Goal: Task Accomplishment & Management: Use online tool/utility

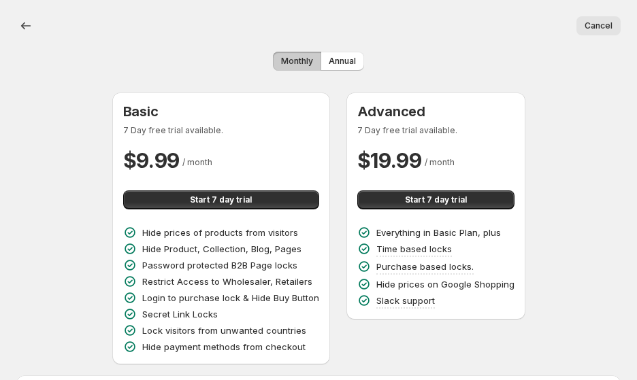
click at [297, 61] on button "Monthly" at bounding box center [297, 61] width 48 height 19
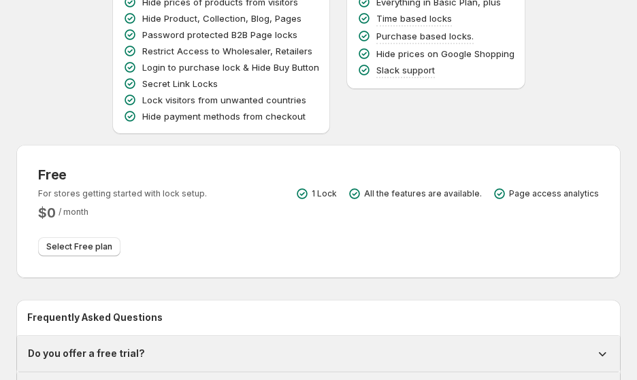
scroll to position [250, 0]
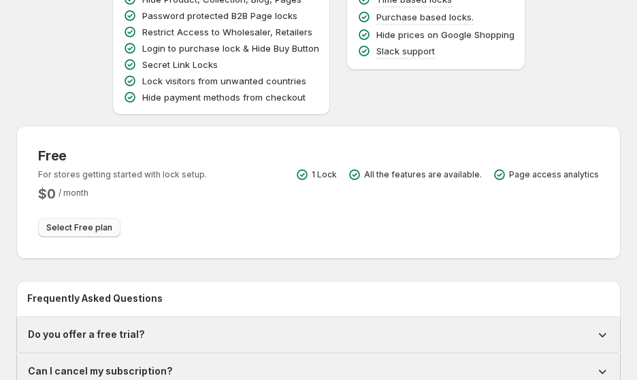
click at [109, 220] on button "Select Free plan" at bounding box center [79, 227] width 82 height 19
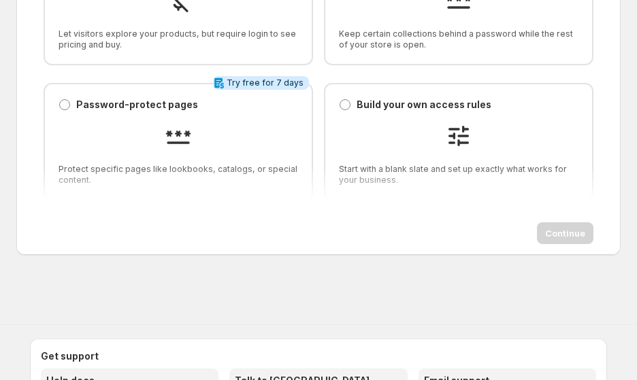
scroll to position [175, 0]
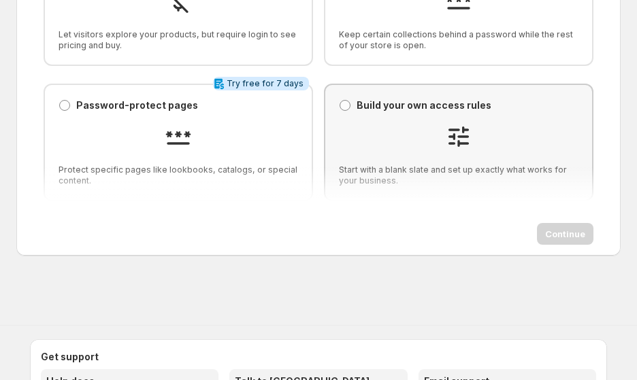
click at [362, 123] on div at bounding box center [458, 138] width 239 height 31
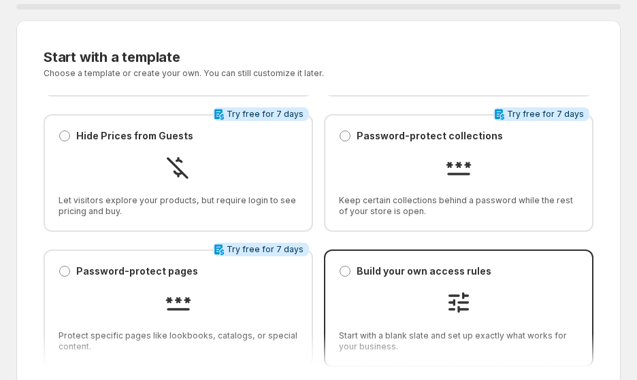
scroll to position [11, 0]
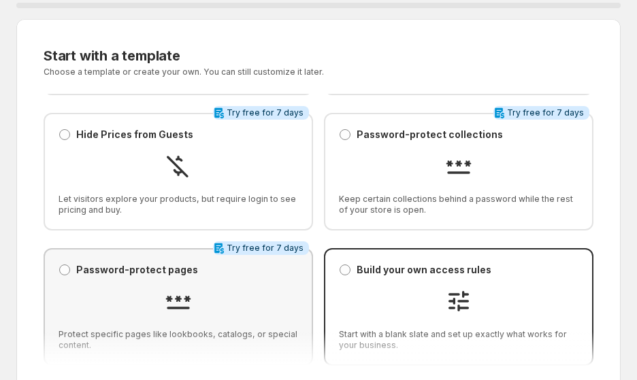
click at [243, 288] on div at bounding box center [177, 303] width 239 height 31
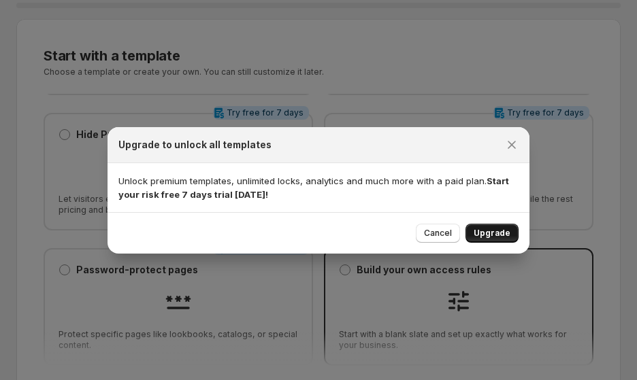
click at [518, 243] on button "Upgrade" at bounding box center [491, 233] width 53 height 19
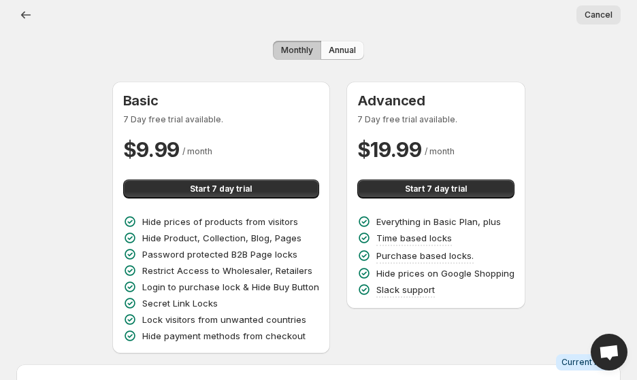
click at [335, 45] on span "Annual" at bounding box center [341, 50] width 27 height 11
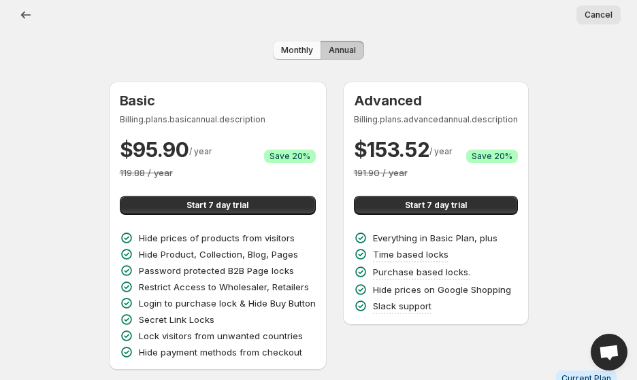
click at [291, 45] on span "Monthly" at bounding box center [297, 50] width 32 height 11
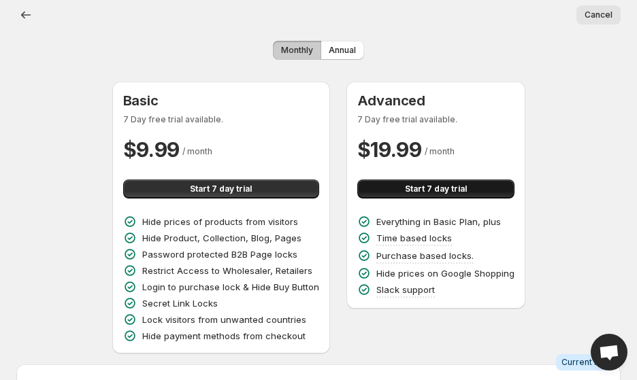
click at [396, 186] on button "Start 7 day trial" at bounding box center [435, 189] width 157 height 19
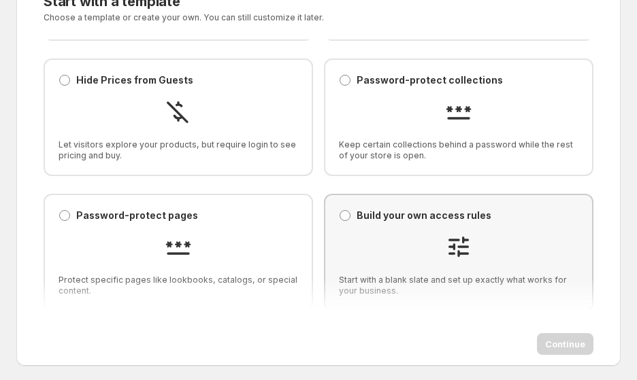
scroll to position [98, 0]
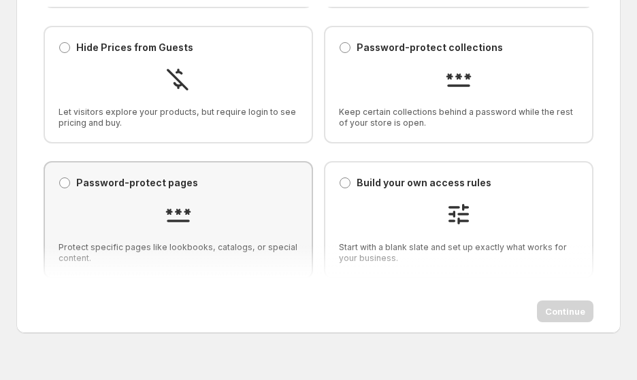
click at [185, 201] on img at bounding box center [178, 214] width 27 height 27
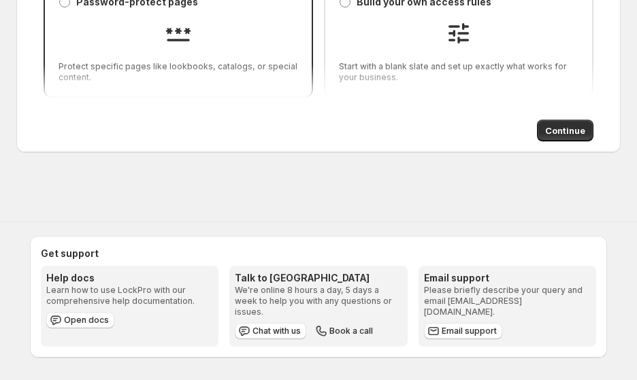
scroll to position [326, 0]
click at [552, 124] on span "Continue" at bounding box center [565, 131] width 40 height 14
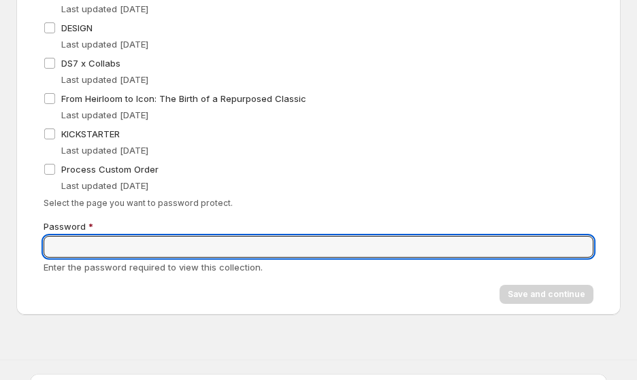
scroll to position [139, 0]
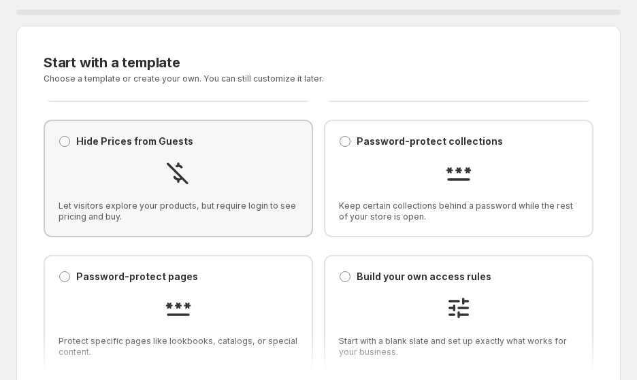
scroll to position [14, 0]
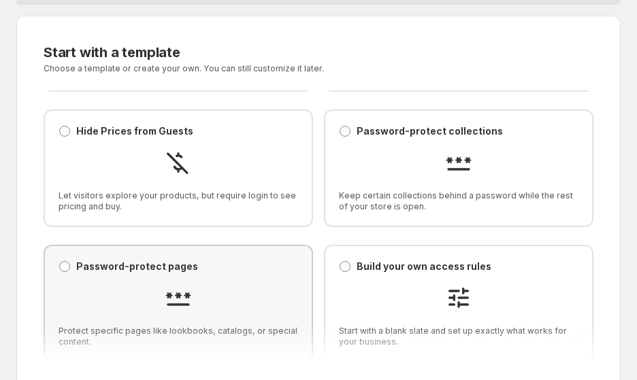
click at [156, 260] on p "Password-protect pages" at bounding box center [137, 267] width 122 height 14
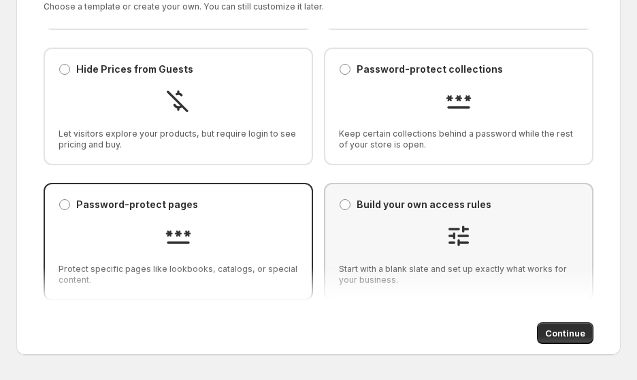
scroll to position [92, 0]
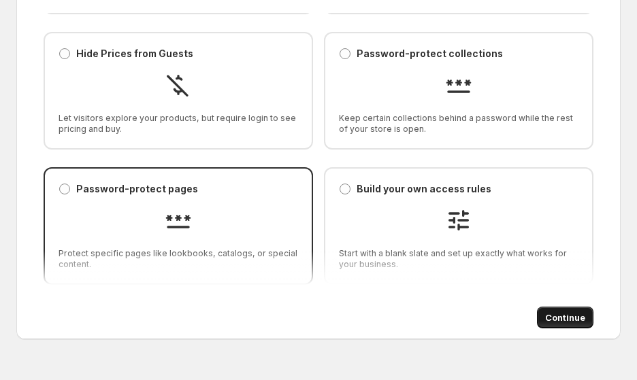
click at [564, 307] on button "Continue" at bounding box center [565, 318] width 56 height 22
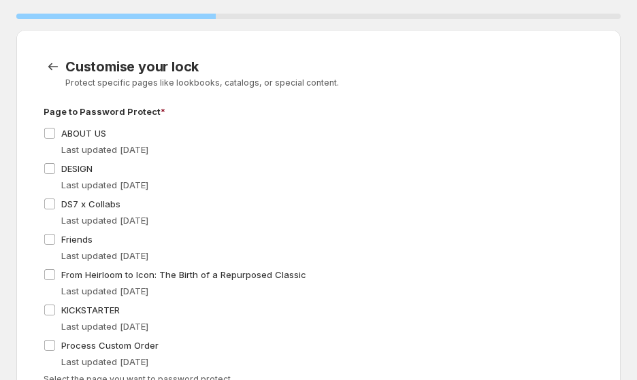
click at [120, 263] on div "Friends Last updated 10/4/2025" at bounding box center [319, 246] width 550 height 33
click at [60, 249] on label "Friends" at bounding box center [68, 239] width 49 height 19
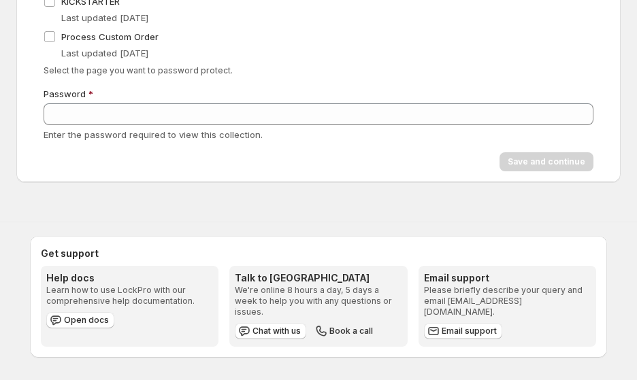
scroll to position [333, 0]
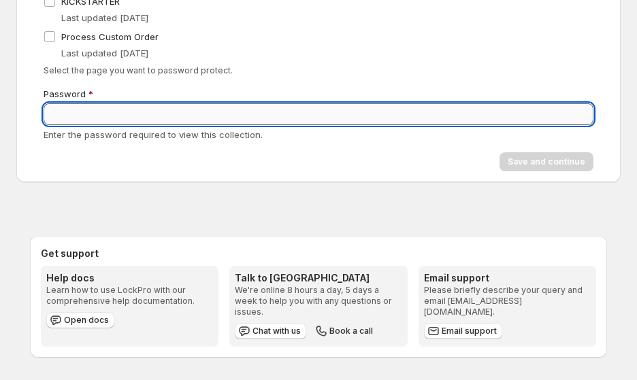
click at [431, 125] on input "Password" at bounding box center [319, 114] width 550 height 22
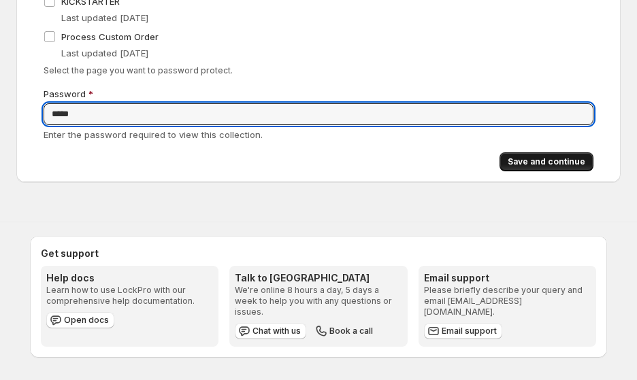
type input "*****"
click at [537, 171] on button "Save and continue" at bounding box center [546, 161] width 94 height 19
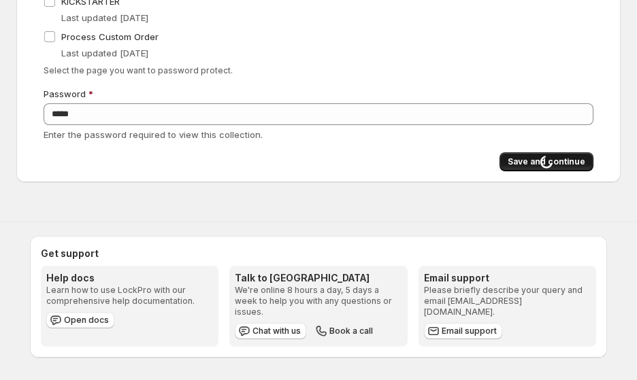
scroll to position [0, 0]
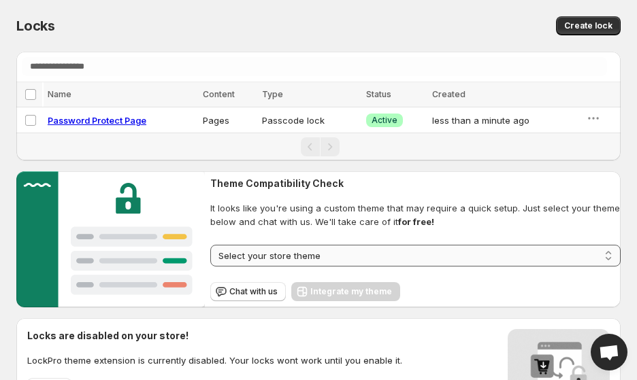
select select "*********"
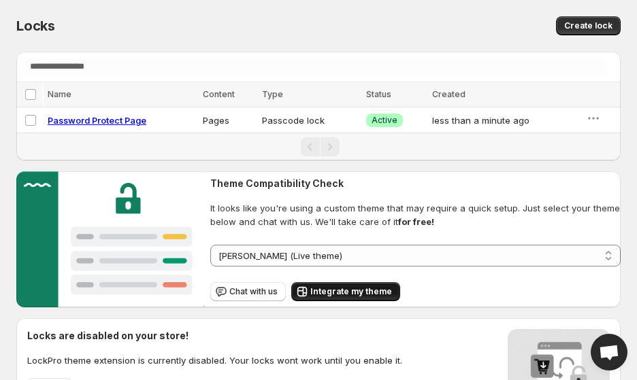
click at [381, 288] on span "Integrate my theme" at bounding box center [351, 291] width 82 height 11
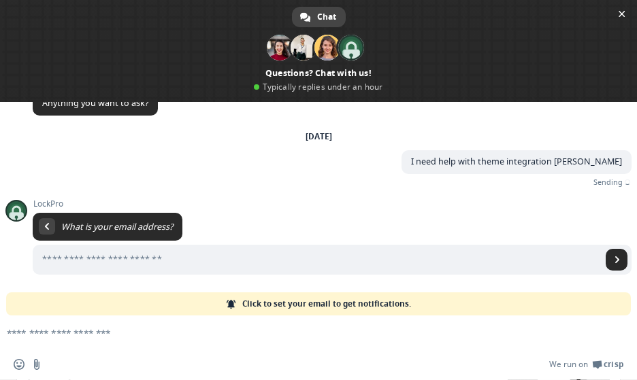
scroll to position [19, 0]
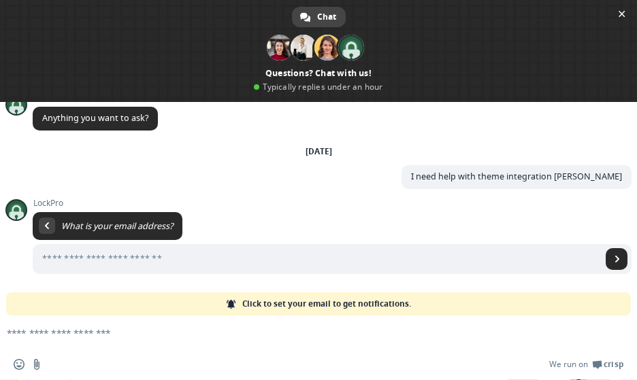
type input "**********"
click at [610, 260] on span "Send" at bounding box center [616, 259] width 22 height 22
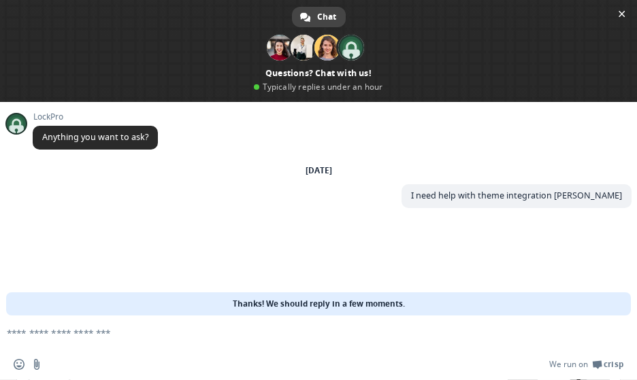
scroll to position [0, 0]
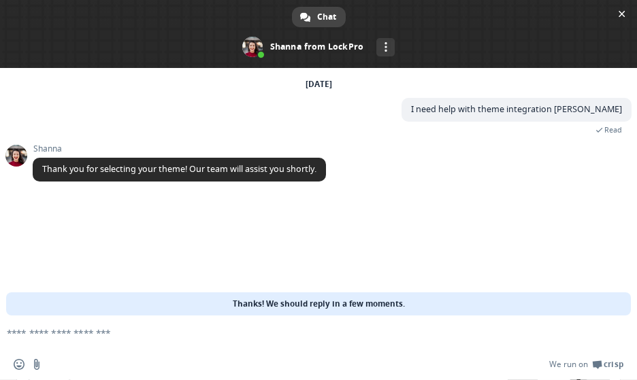
click at [213, 231] on div "LockPro Anything you want to ask? Saturday, 4 October I need help with theme in…" at bounding box center [318, 192] width 637 height 248
click at [171, 337] on textarea "Compose your message..." at bounding box center [296, 333] width 579 height 13
click at [91, 330] on textarea "Compose your message..." at bounding box center [296, 333] width 579 height 13
click at [386, 54] on div "More channels" at bounding box center [385, 47] width 18 height 18
click at [392, 184] on div "Shanna Thank you for selecting your theme! Our team will assist you shortly. 7 …" at bounding box center [332, 170] width 599 height 52
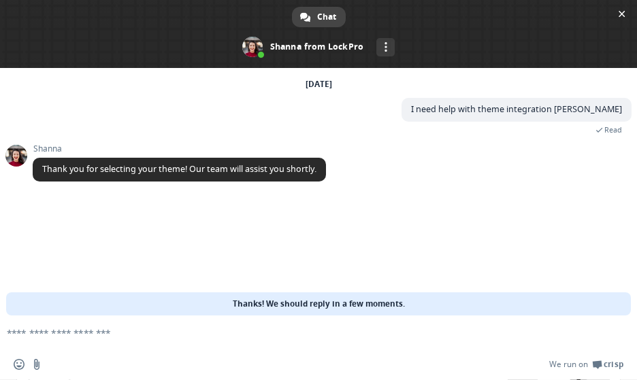
click at [292, 326] on form at bounding box center [303, 334] width 579 height 37
click at [122, 336] on textarea "Compose your message..." at bounding box center [296, 333] width 579 height 13
click at [392, 46] on div "More channels" at bounding box center [385, 47] width 18 height 18
click at [322, 21] on span "Chat" at bounding box center [326, 17] width 19 height 20
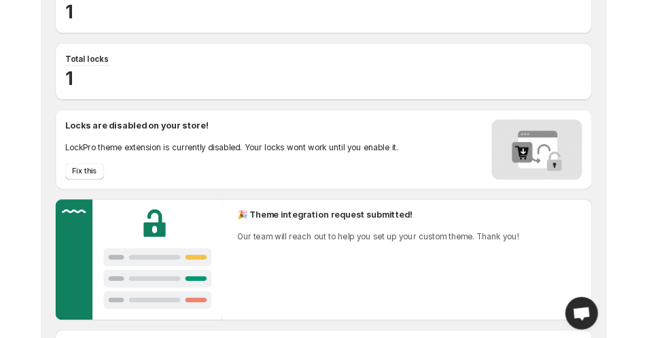
scroll to position [90, 0]
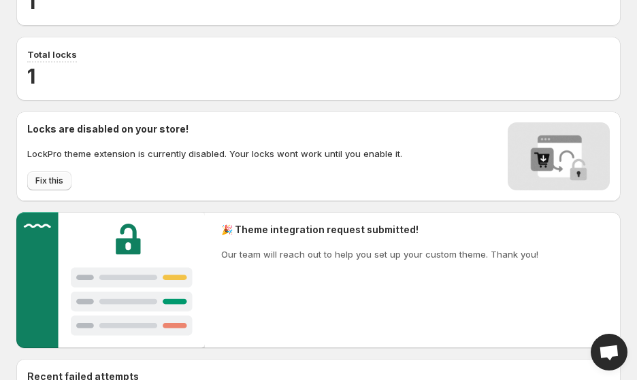
click at [51, 175] on span "Fix this" at bounding box center [49, 180] width 28 height 11
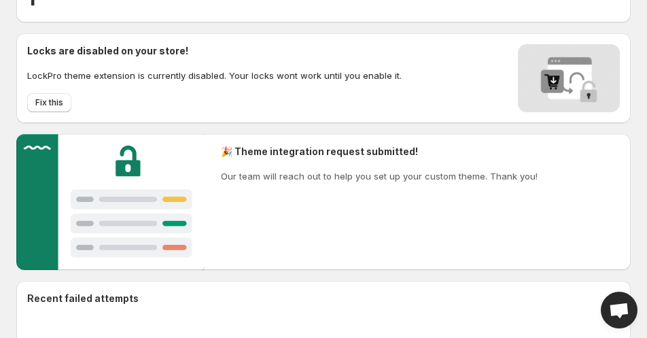
scroll to position [174, 0]
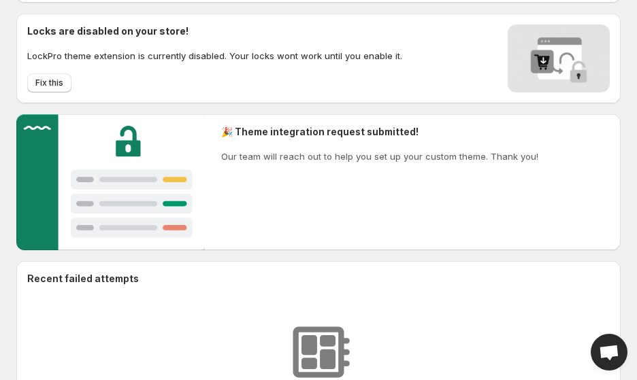
scroll to position [207, 0]
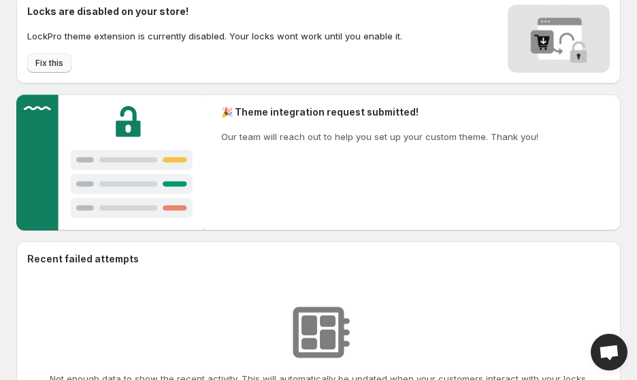
click at [44, 58] on span "Fix this" at bounding box center [49, 63] width 28 height 11
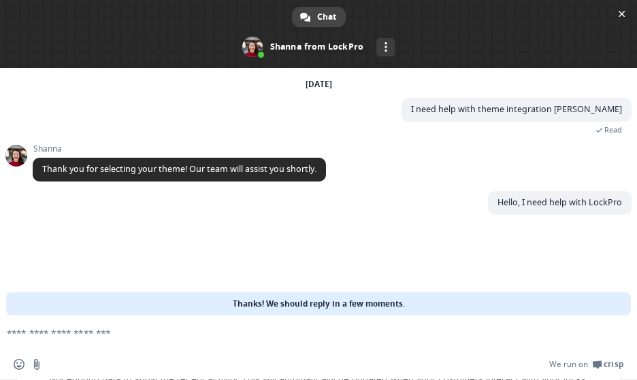
click at [269, 255] on div "LockPro Anything you want to ask? Saturday, 4 October I need help with theme in…" at bounding box center [318, 192] width 637 height 248
click at [260, 173] on span "Thank you for selecting your theme! Our team will assist you shortly." at bounding box center [179, 169] width 274 height 12
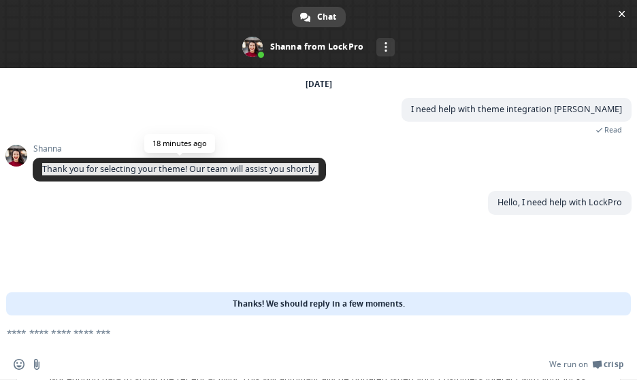
click at [260, 173] on span "Thank you for selecting your theme! Our team will assist you shortly." at bounding box center [179, 169] width 274 height 12
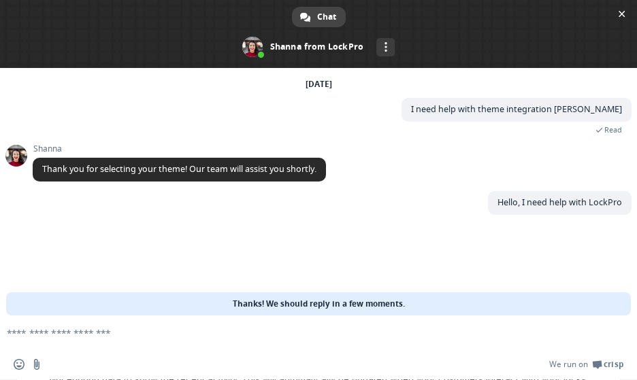
click at [251, 216] on div "Hello, I need help with LockPro A minute ago" at bounding box center [332, 210] width 599 height 39
click at [131, 335] on textarea "Compose your message..." at bounding box center [296, 333] width 579 height 13
click at [620, 11] on span "Close chat" at bounding box center [621, 14] width 7 height 7
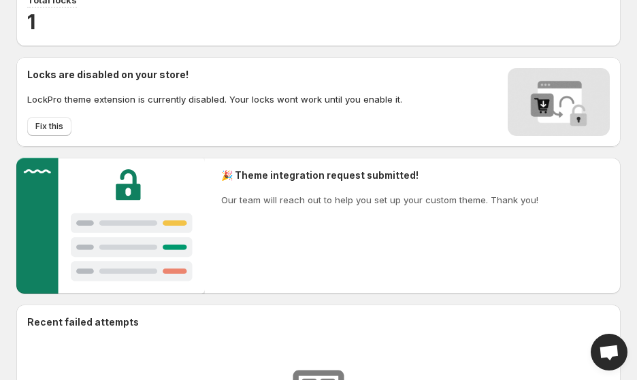
scroll to position [141, 0]
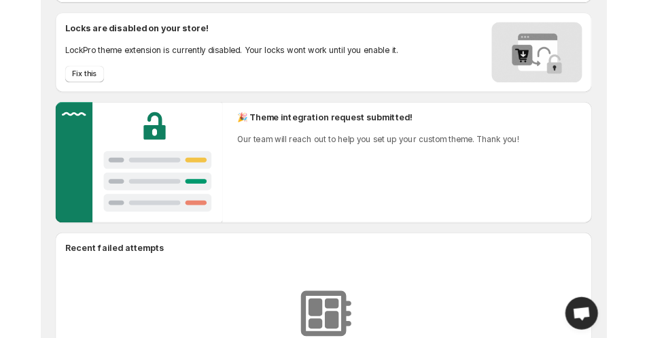
scroll to position [191, 0]
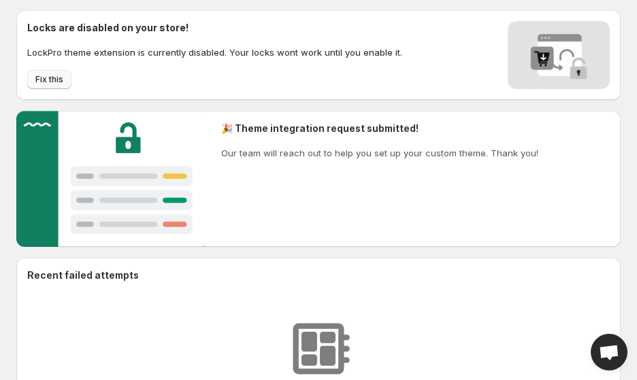
click at [52, 74] on span "Fix this" at bounding box center [49, 79] width 28 height 11
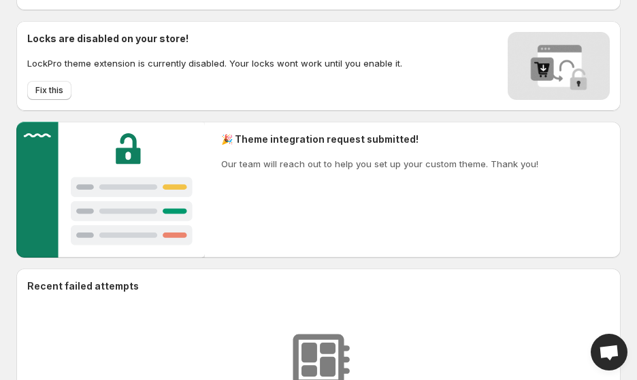
scroll to position [185, 0]
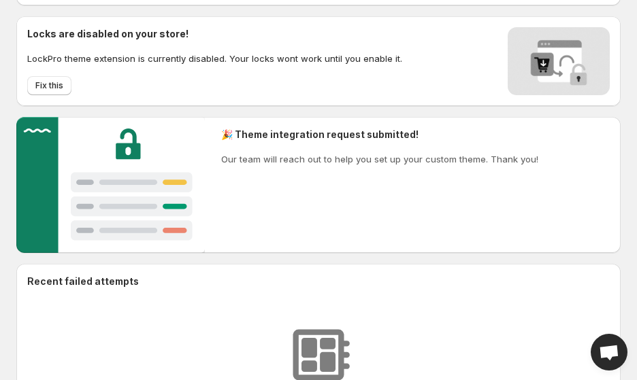
click at [441, 181] on div "🎉 Theme integration request submitted! Our team will reach out to help you set …" at bounding box center [318, 185] width 604 height 136
click at [158, 193] on img at bounding box center [110, 185] width 188 height 136
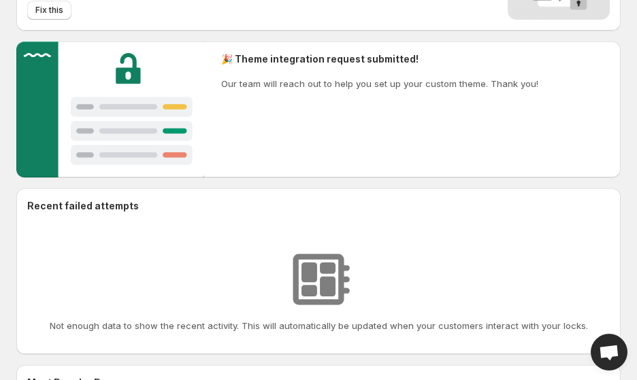
scroll to position [358, 0]
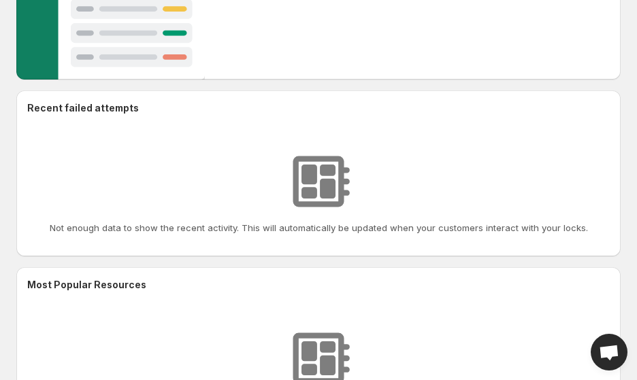
click at [158, 193] on div "Not enough data to show the recent activity. This will automatically be updated…" at bounding box center [318, 191] width 560 height 87
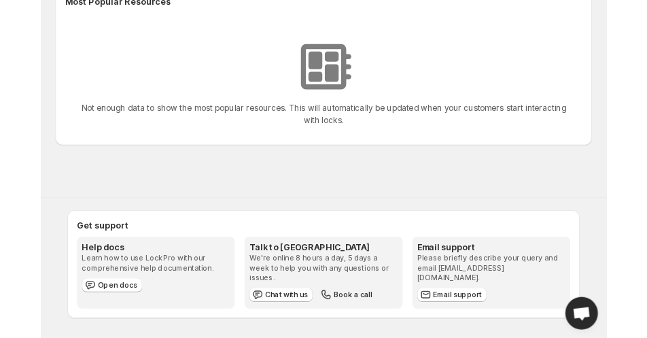
scroll to position [675, 0]
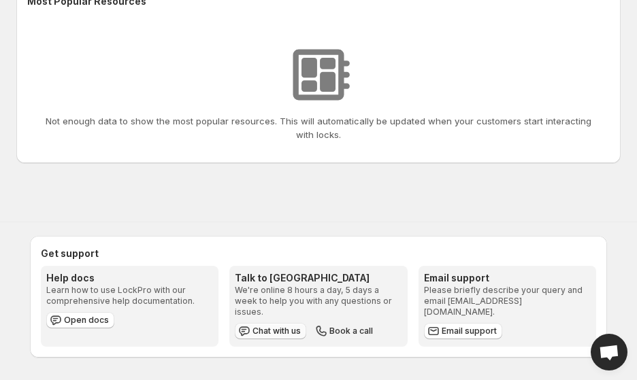
click at [251, 324] on icon "button" at bounding box center [244, 331] width 14 height 14
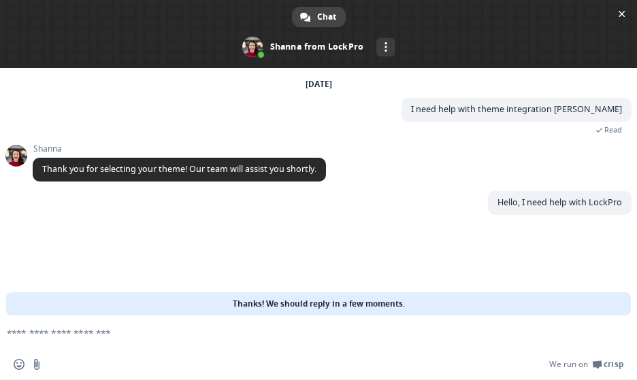
click at [343, 334] on textarea "Compose your message..." at bounding box center [296, 333] width 579 height 13
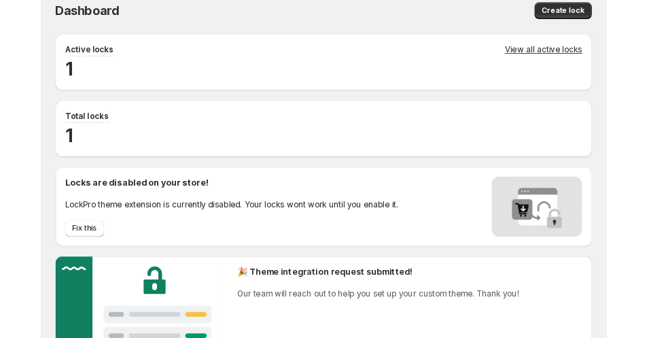
scroll to position [16, 0]
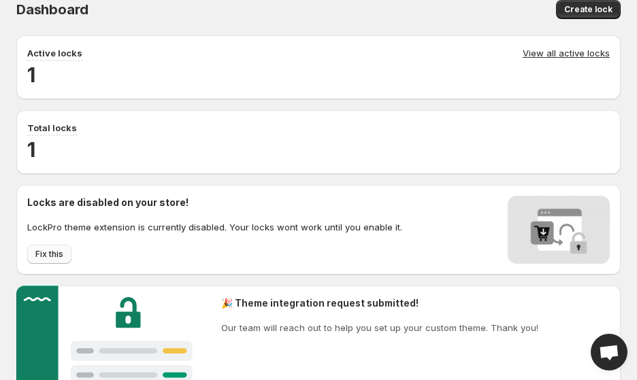
click at [56, 249] on span "Fix this" at bounding box center [49, 254] width 28 height 11
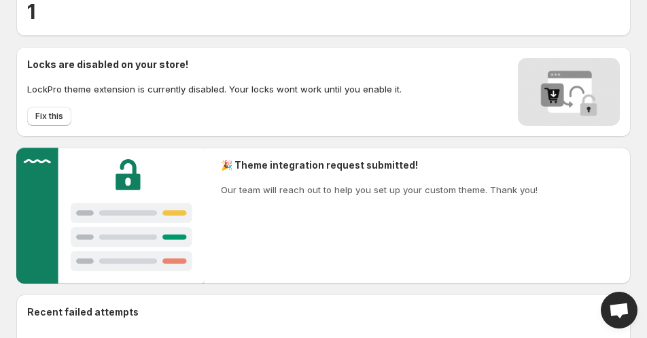
scroll to position [152, 0]
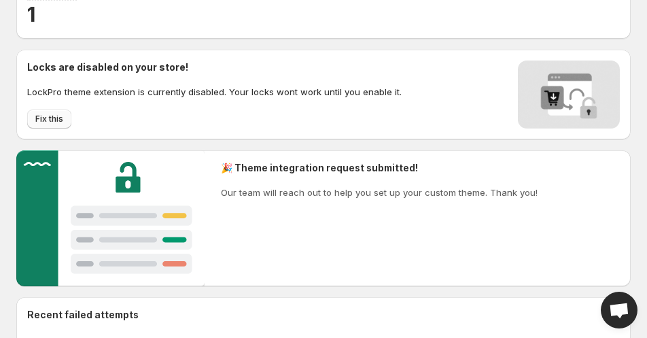
click at [63, 110] on button "Fix this" at bounding box center [49, 118] width 44 height 19
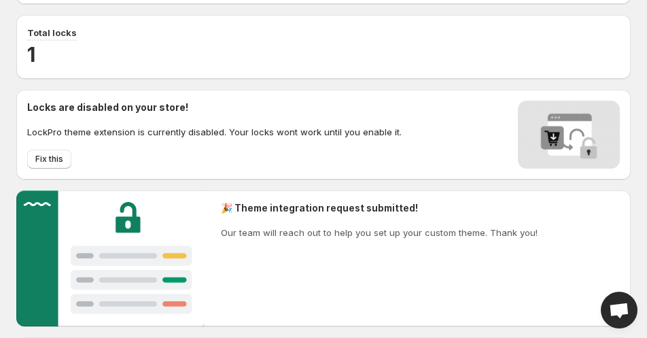
scroll to position [179, 0]
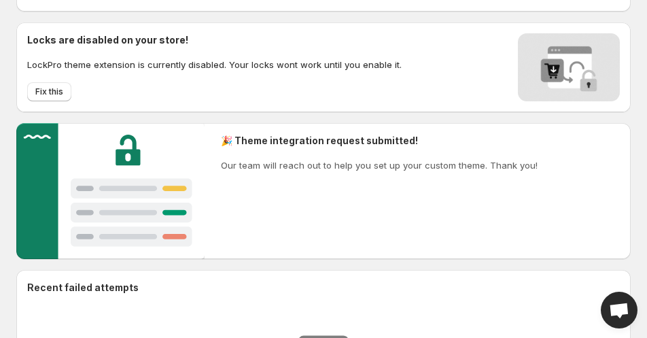
click at [207, 195] on div "🎉 Theme integration request submitted! Our team will reach out to help you set …" at bounding box center [323, 191] width 615 height 136
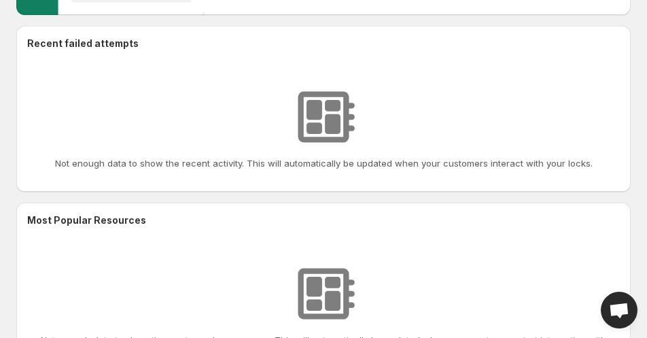
scroll to position [432, 0]
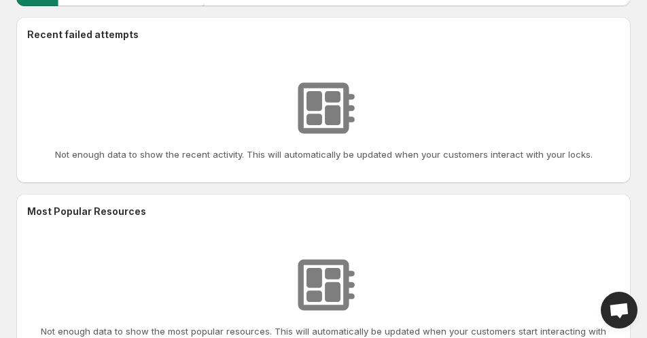
click at [630, 315] on span "Open chat" at bounding box center [620, 312] width 22 height 18
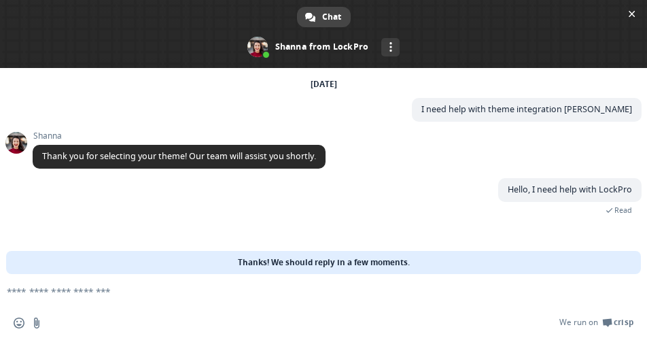
click at [416, 213] on div "Hello, I need help with LockPro 7 minutes ago Read" at bounding box center [337, 204] width 609 height 52
click at [382, 46] on div "More channels" at bounding box center [391, 47] width 18 height 18
click at [320, 17] on div "Chat" at bounding box center [324, 17] width 54 height 20
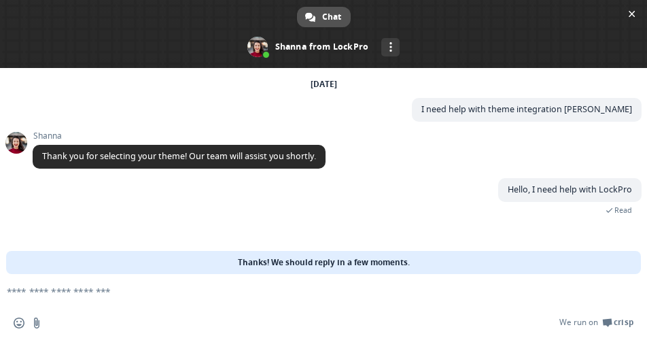
click at [320, 17] on div "Chat" at bounding box center [324, 17] width 54 height 20
